Goal: Answer question/provide support: Share knowledge or assist other users

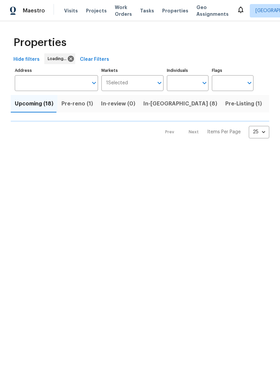
click at [177, 85] on input "Individuals" at bounding box center [183, 83] width 32 height 16
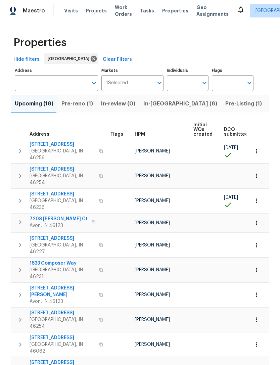
click at [183, 84] on input "Individuals" at bounding box center [183, 83] width 32 height 16
type input "[PERSON_NAME]"
click at [196, 105] on li "[PERSON_NAME]" at bounding box center [187, 104] width 31 height 14
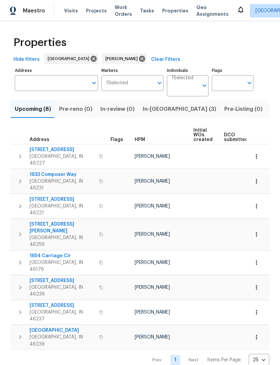
click at [270, 108] on span "Listed (20)" at bounding box center [284, 108] width 29 height 9
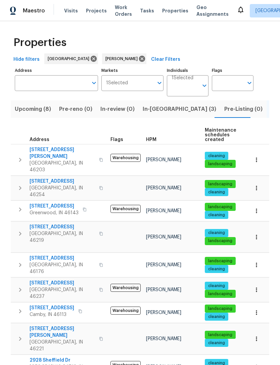
click at [40, 325] on span "[STREET_ADDRESS][PERSON_NAME]" at bounding box center [62, 331] width 65 height 13
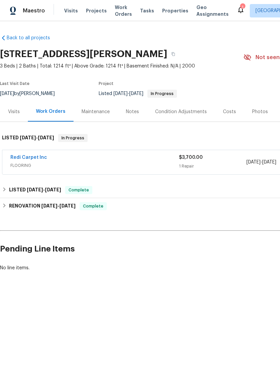
click at [24, 159] on link "Redi Carpet Inc" at bounding box center [28, 157] width 37 height 5
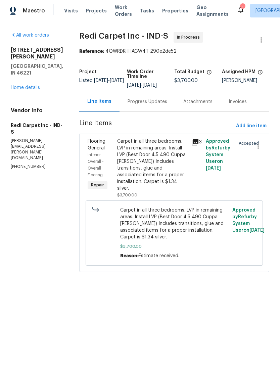
click at [158, 101] on div "Progress Updates" at bounding box center [147, 101] width 40 height 7
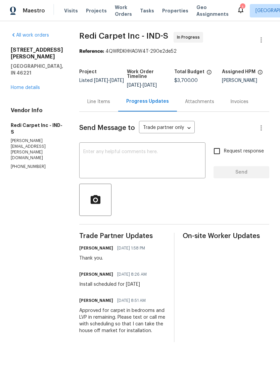
click at [163, 150] on textarea at bounding box center [142, 160] width 118 height 23
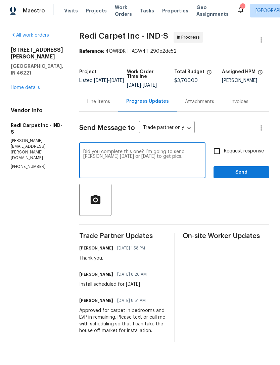
type textarea "Did you complete this one? I’m going to send Isaul tomorrow or Thursday to get …"
click at [244, 172] on span "Send" at bounding box center [241, 172] width 45 height 8
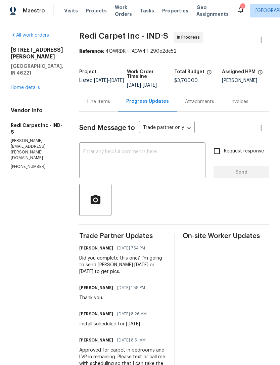
click at [64, 11] on span "Visits" at bounding box center [71, 10] width 14 height 7
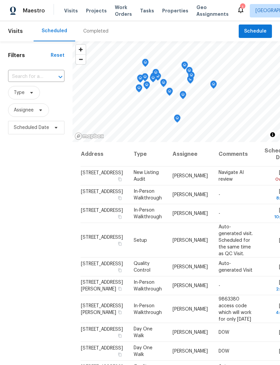
click at [19, 74] on input "text" at bounding box center [27, 76] width 38 height 10
type input "5210"
click at [21, 92] on li "5210 Sandy Forge Dr, Indianapolis, IN 46221" at bounding box center [36, 96] width 56 height 18
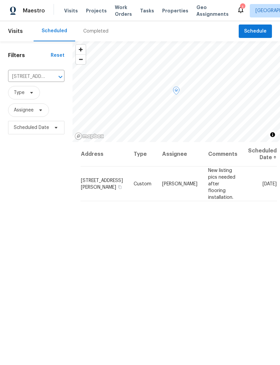
click at [0, 0] on span at bounding box center [0, 0] width 0 height 0
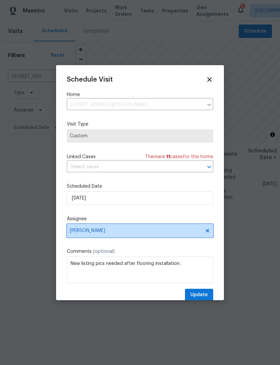
click at [175, 236] on span "[PERSON_NAME]" at bounding box center [140, 230] width 146 height 13
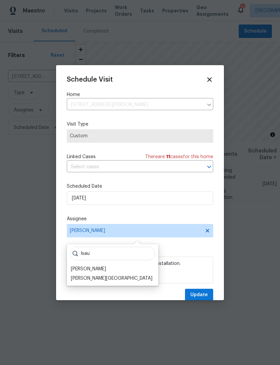
scroll to position [14, 0]
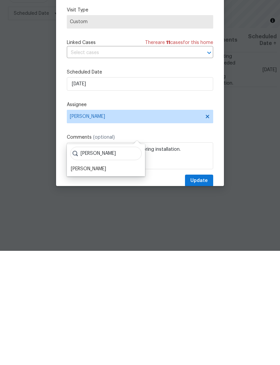
type input "Isaul"
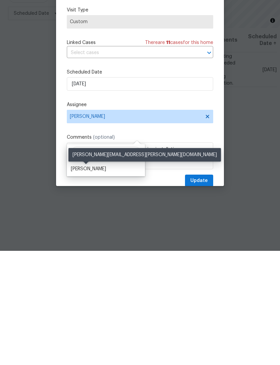
click at [82, 279] on div "[PERSON_NAME]" at bounding box center [88, 282] width 35 height 7
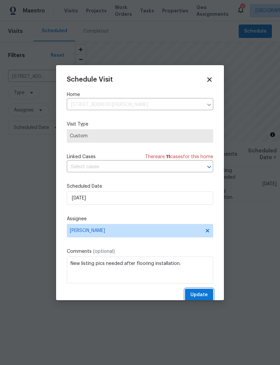
click at [206, 296] on span "Update" at bounding box center [198, 295] width 17 height 8
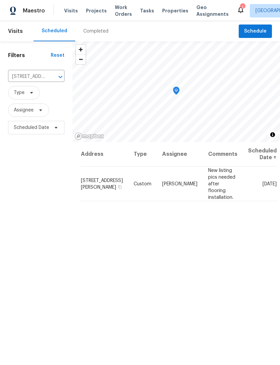
scroll to position [0, 0]
click at [164, 13] on span "Properties" at bounding box center [175, 10] width 26 height 7
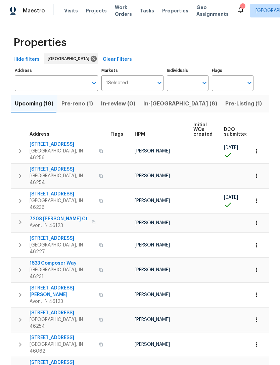
click at [176, 86] on input "text" at bounding box center [183, 83] width 32 height 16
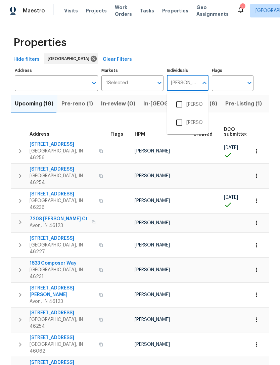
type input "Dodd"
click at [196, 105] on li "[PERSON_NAME]" at bounding box center [187, 104] width 31 height 14
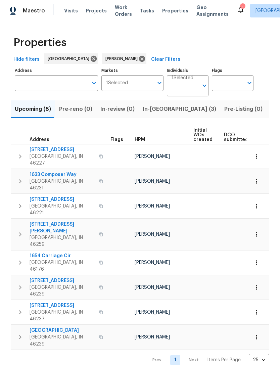
click at [149, 113] on span "In-[GEOGRAPHIC_DATA] (3)" at bounding box center [179, 108] width 73 height 9
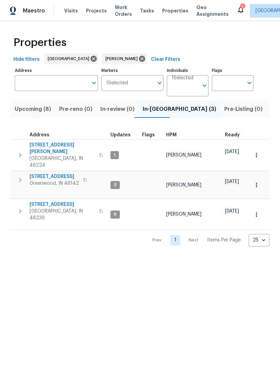
click at [48, 173] on span "442 Orchardview Ct" at bounding box center [54, 176] width 49 height 7
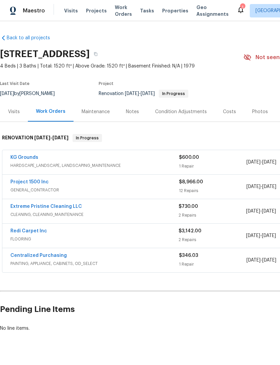
click at [22, 183] on link "Project 1500 Inc" at bounding box center [29, 181] width 38 height 5
